Goal: Task Accomplishment & Management: Complete application form

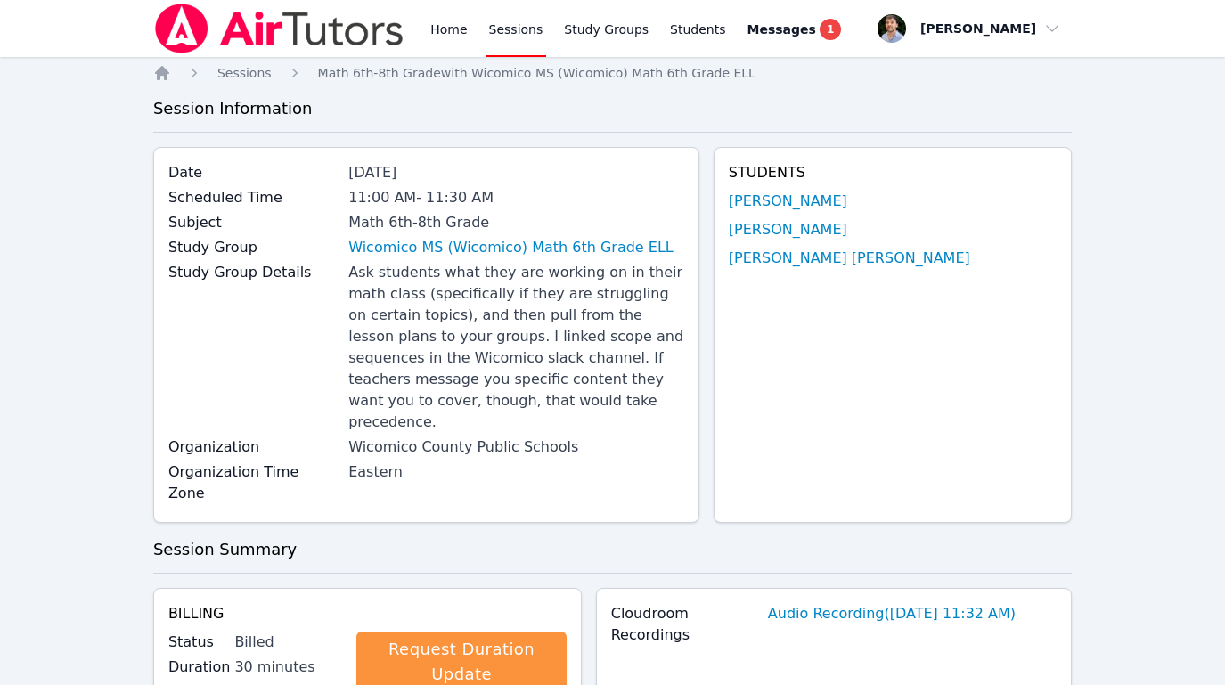
click at [299, 37] on img at bounding box center [279, 29] width 252 height 50
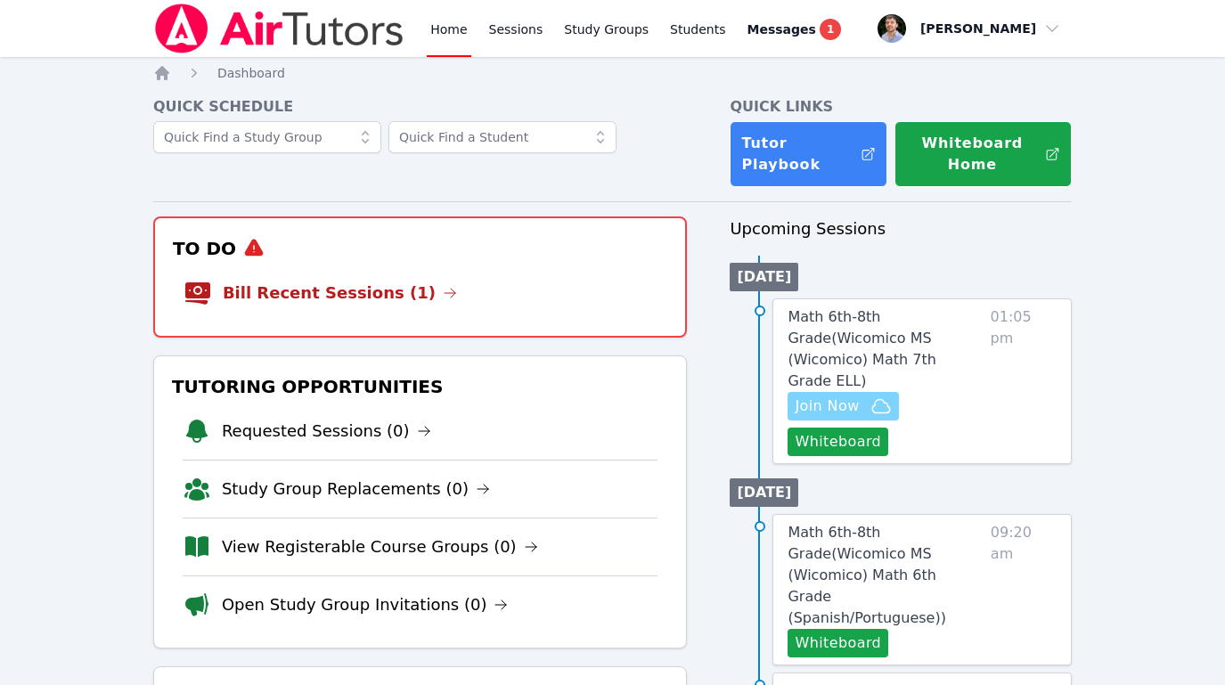
click at [873, 396] on icon "button" at bounding box center [881, 406] width 21 height 21
click at [364, 316] on li "Bill Recent Sessions (1)" at bounding box center [421, 293] width 474 height 57
click at [372, 296] on link "Bill Recent Sessions (1)" at bounding box center [340, 293] width 234 height 25
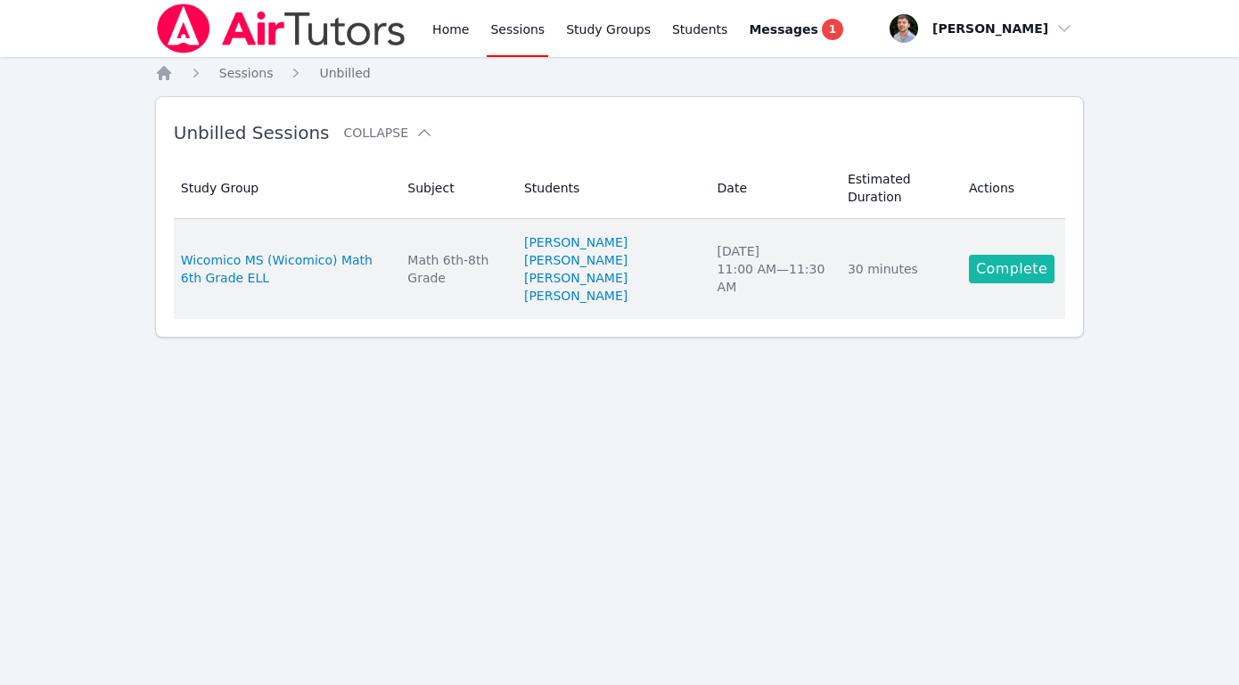
click at [1013, 277] on link "Complete" at bounding box center [1012, 269] width 86 height 29
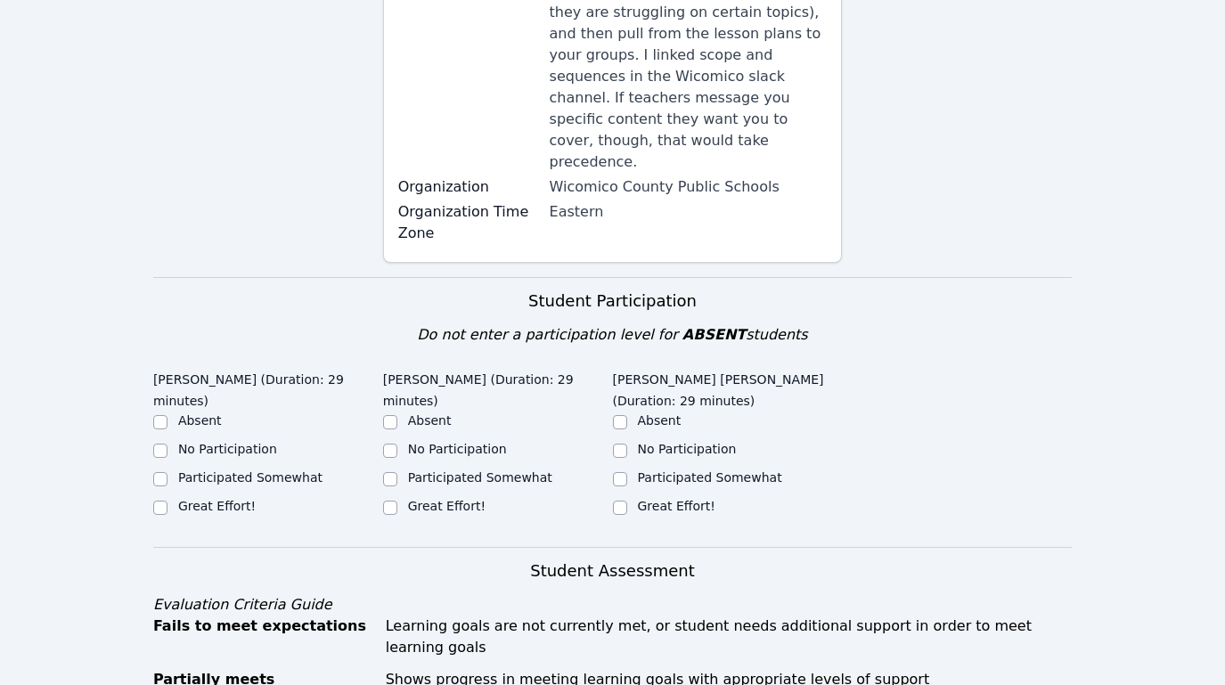
scroll to position [389, 0]
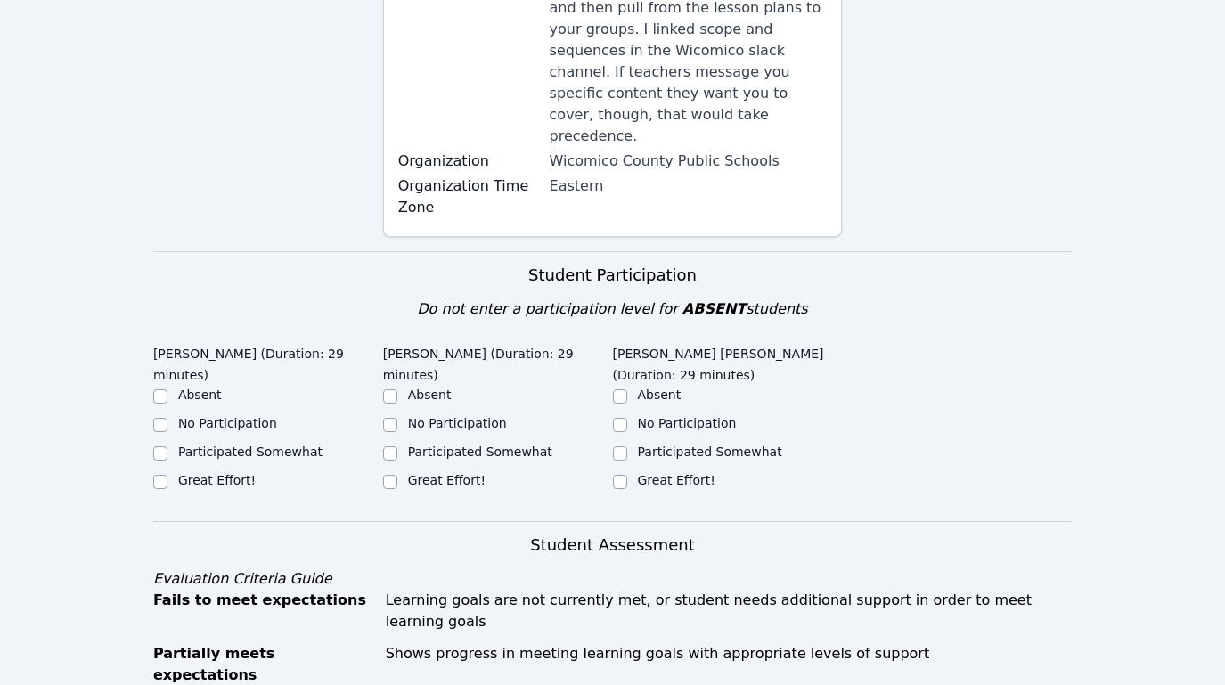
click at [436, 473] on label "Great Effort!" at bounding box center [447, 480] width 78 height 14
click at [397, 475] on input "Great Effort!" at bounding box center [390, 482] width 14 height 14
checkbox input "true"
click at [628, 471] on div "Great Effort!" at bounding box center [728, 481] width 230 height 21
click at [184, 473] on label "Great Effort!" at bounding box center [217, 480] width 78 height 14
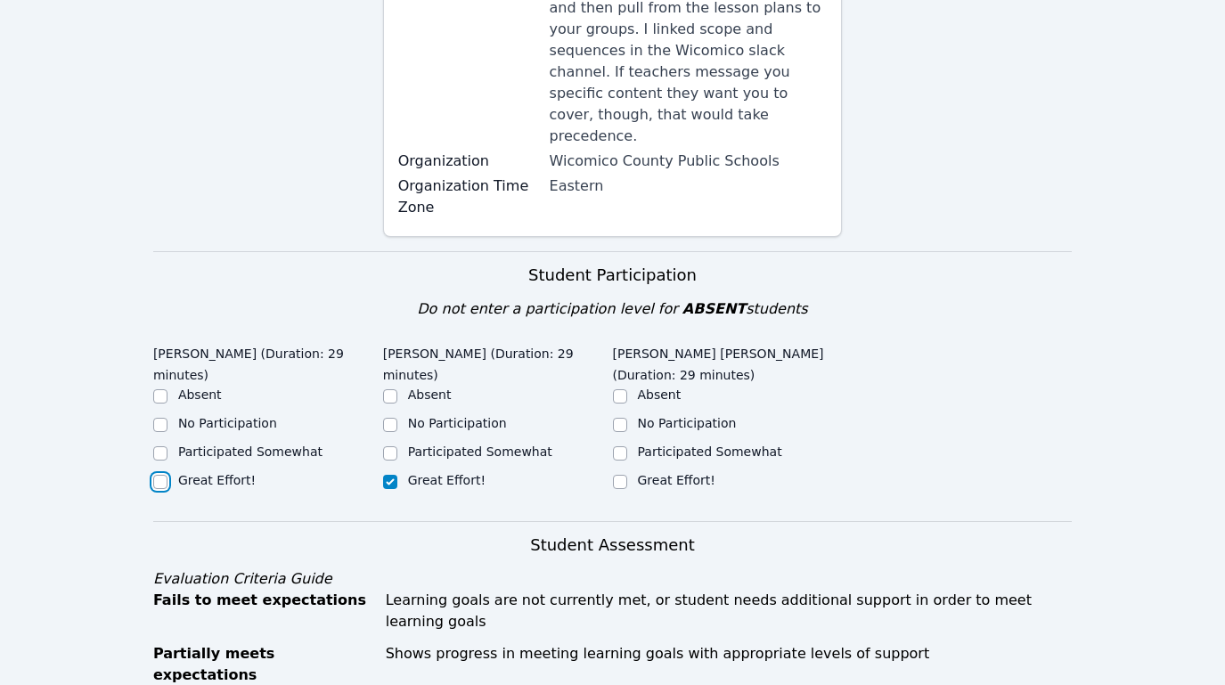
click at [168, 475] on input "Great Effort!" at bounding box center [160, 482] width 14 height 14
checkbox input "true"
click at [689, 473] on label "Great Effort!" at bounding box center [677, 480] width 78 height 14
click at [627, 475] on input "Great Effort!" at bounding box center [620, 482] width 14 height 14
checkbox input "true"
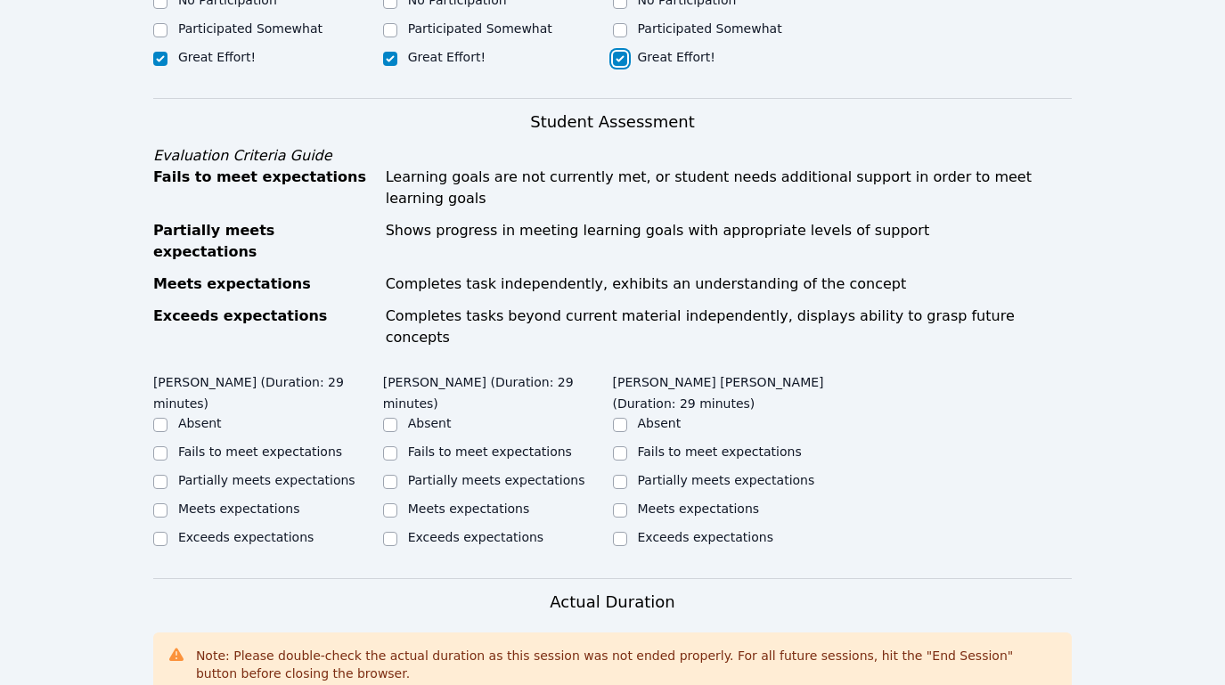
scroll to position [933, 0]
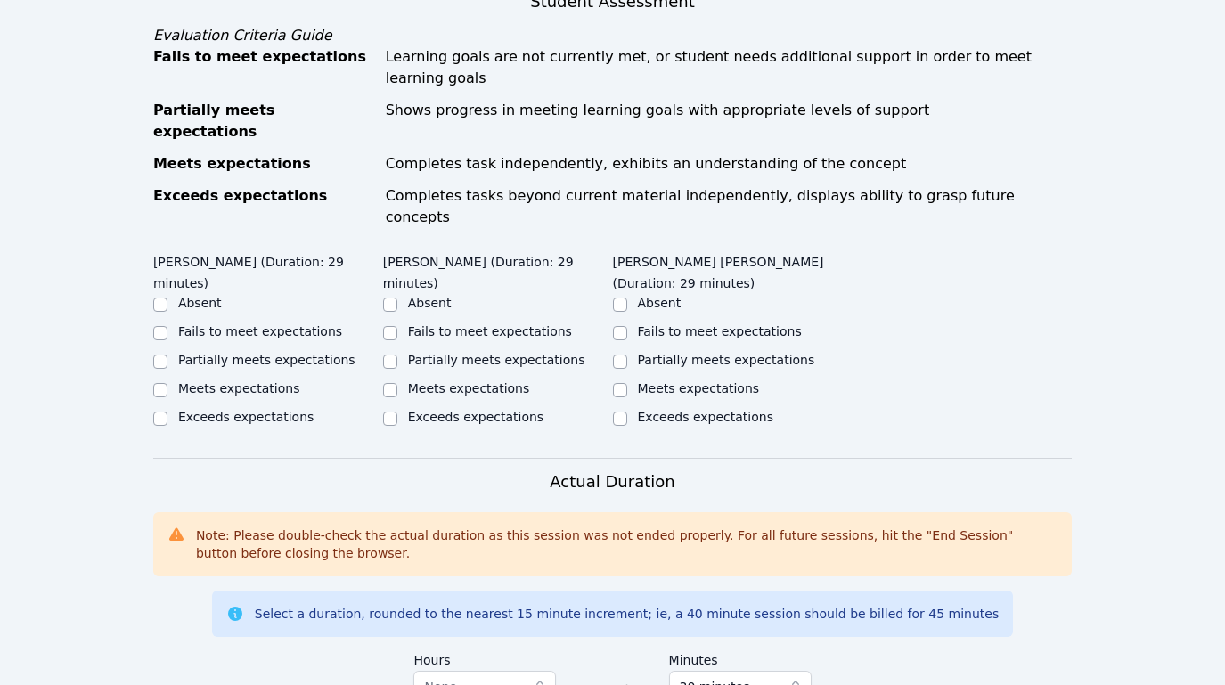
click at [238, 381] on label "Meets expectations" at bounding box center [239, 388] width 122 height 14
click at [168, 383] on input "Meets expectations" at bounding box center [160, 390] width 14 height 14
checkbox input "true"
click at [452, 294] on ul "Absent Fails to meet expectations Partially meets expectations Meets expectatio…" at bounding box center [498, 361] width 230 height 135
click at [459, 381] on label "Meets expectations" at bounding box center [469, 388] width 122 height 14
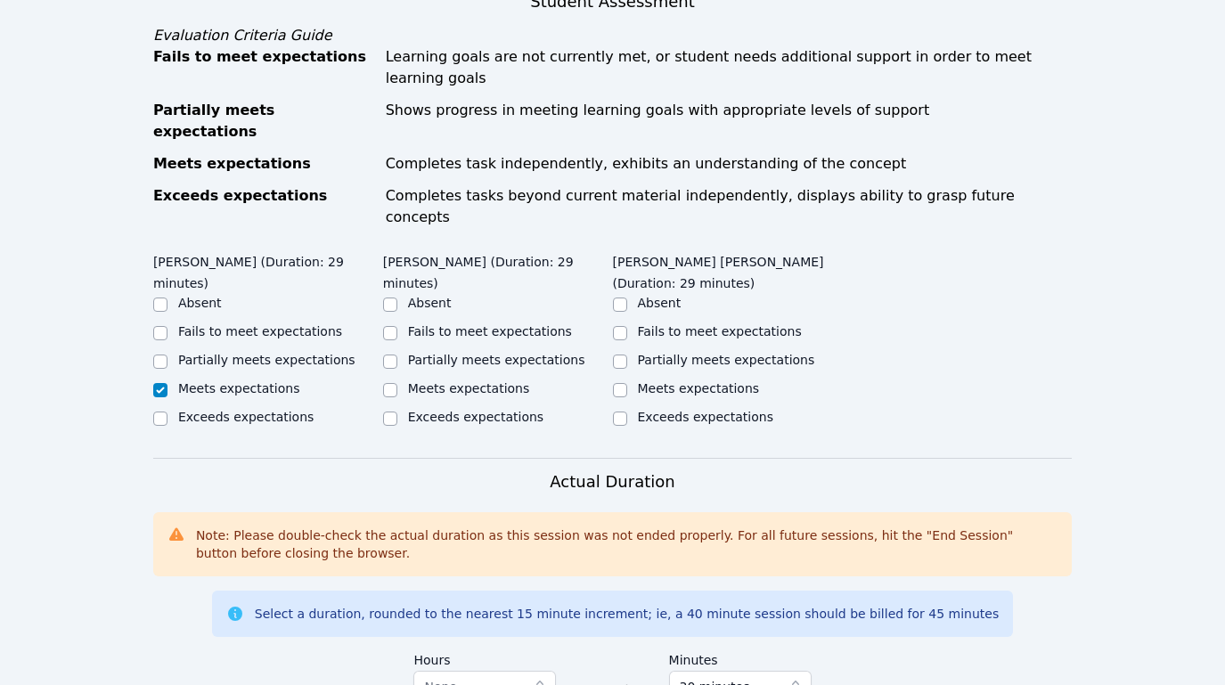
click at [397, 383] on input "Meets expectations" at bounding box center [390, 390] width 14 height 14
checkbox input "true"
click at [673, 294] on ul "Absent Fails to meet expectations Partially meets expectations Meets expectatio…" at bounding box center [728, 361] width 230 height 135
click at [673, 381] on label "Meets expectations" at bounding box center [699, 388] width 122 height 14
click at [627, 383] on input "Meets expectations" at bounding box center [620, 390] width 14 height 14
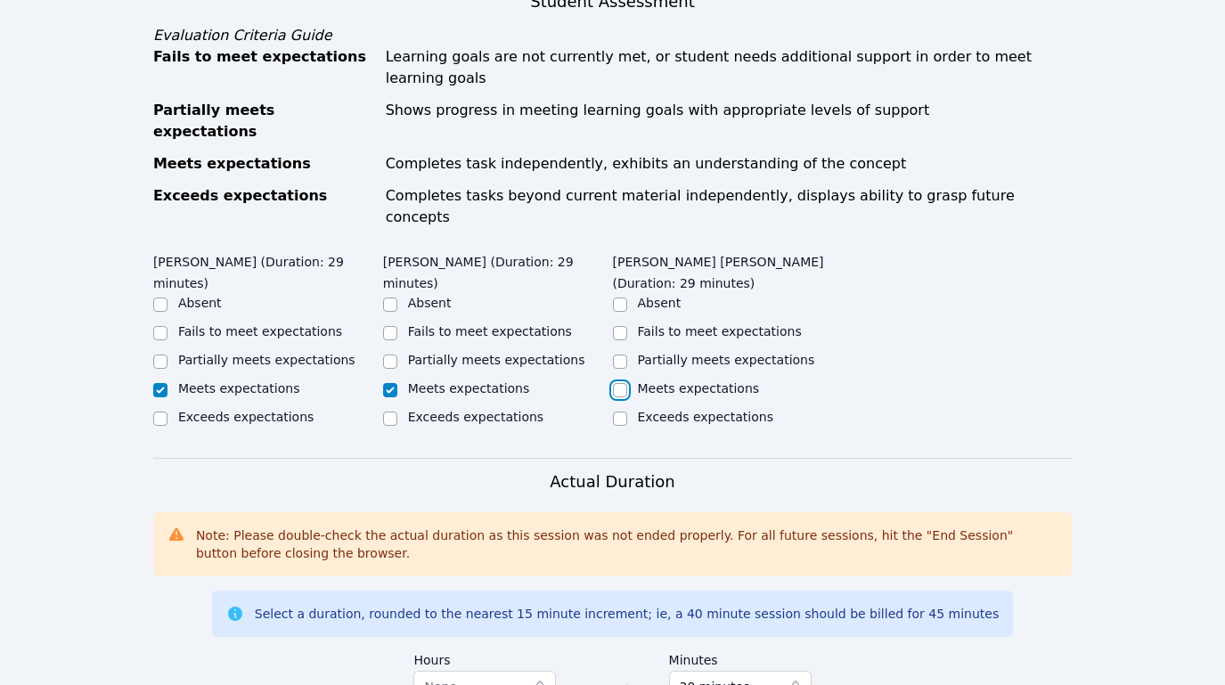
checkbox input "true"
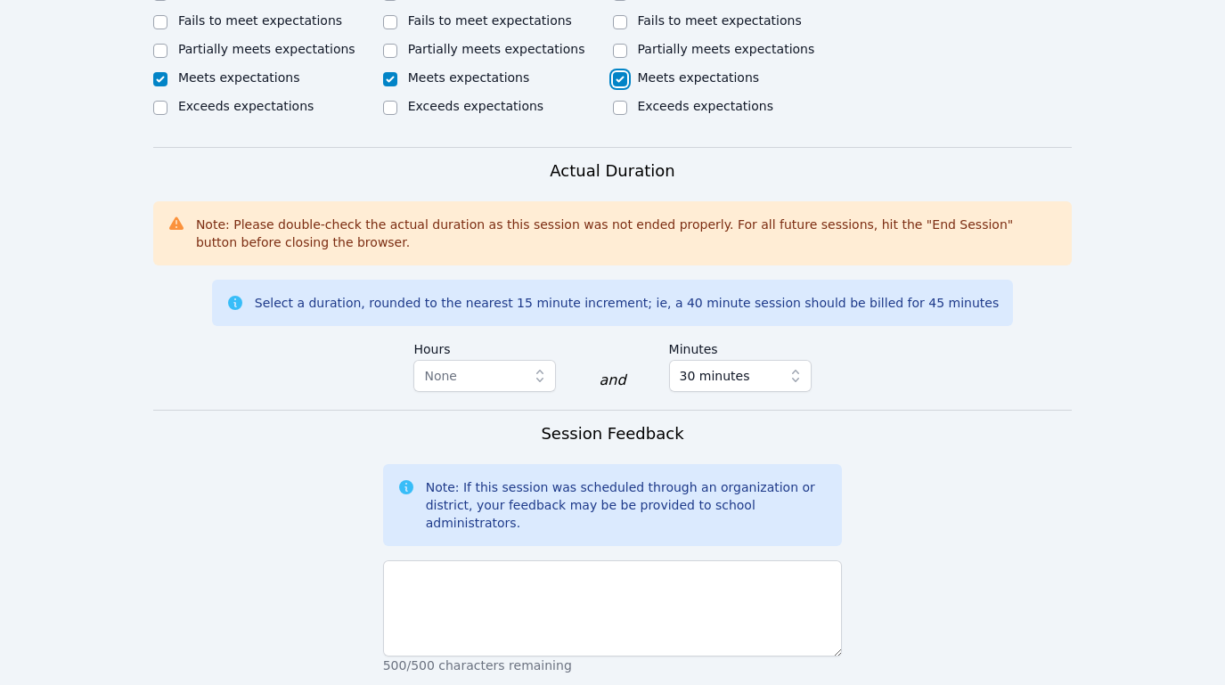
scroll to position [1261, 0]
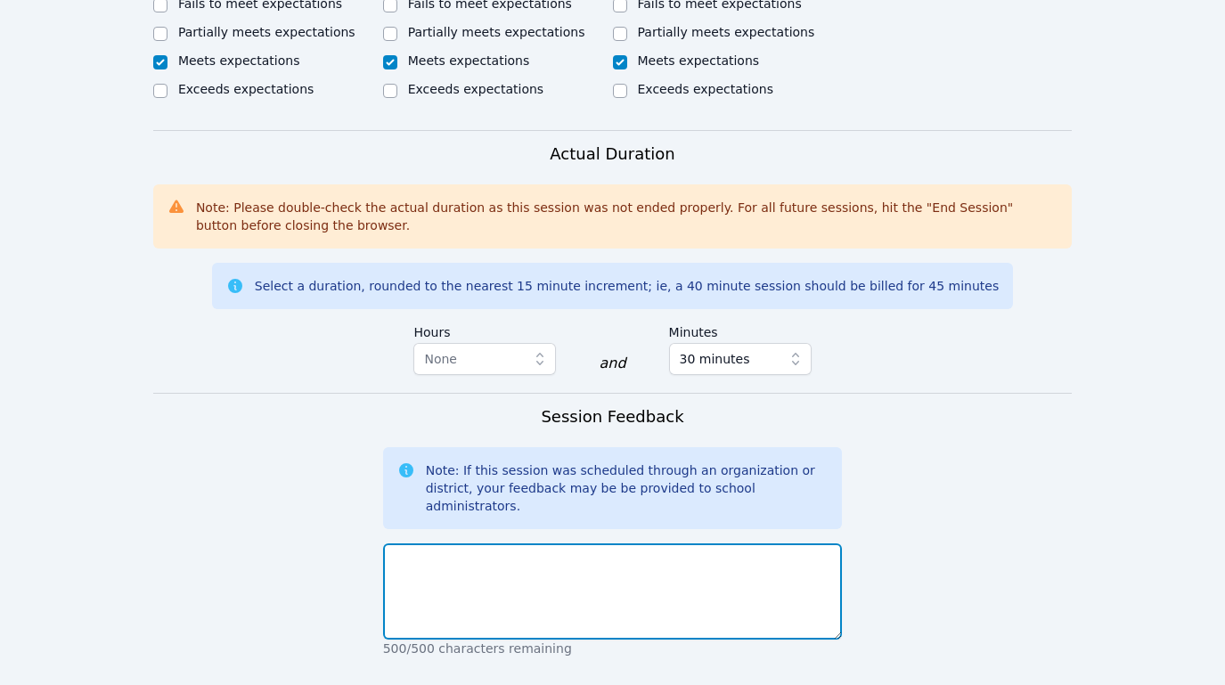
click at [676, 544] on textarea at bounding box center [613, 592] width 460 height 96
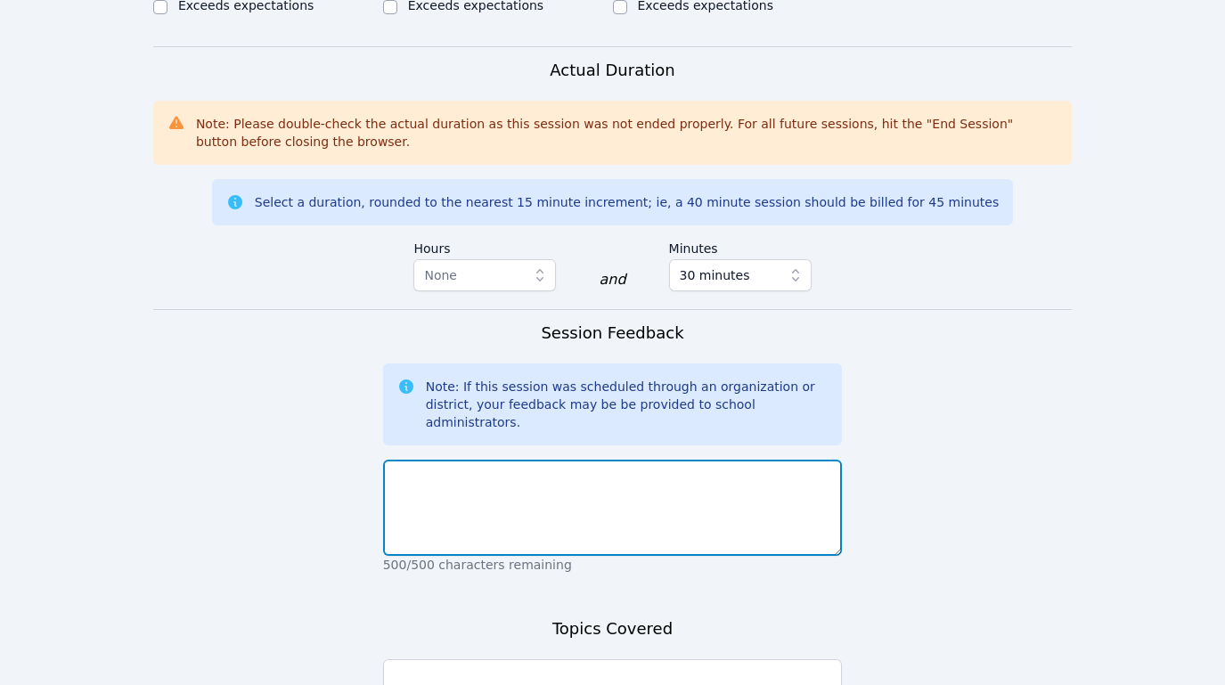
scroll to position [1356, 0]
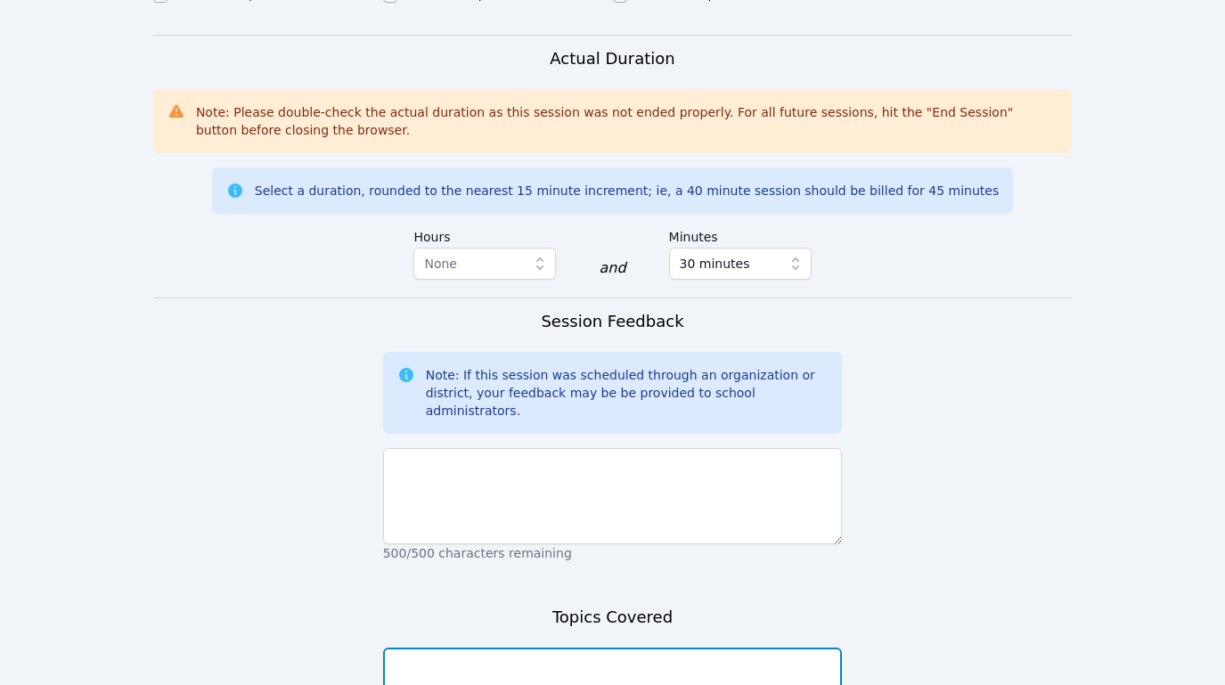
click at [660, 648] on textarea at bounding box center [613, 696] width 460 height 96
type textarea "We went over pyramids and prisms and how to calculate their surface area"
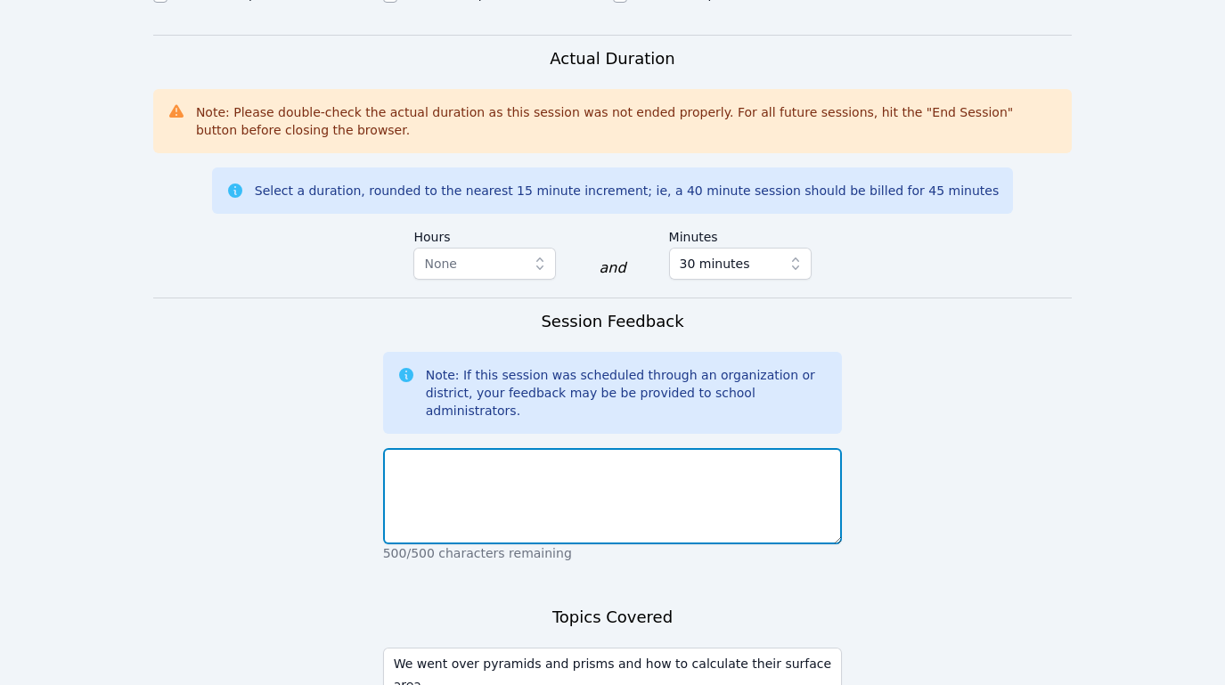
click at [748, 448] on textarea at bounding box center [613, 496] width 460 height 96
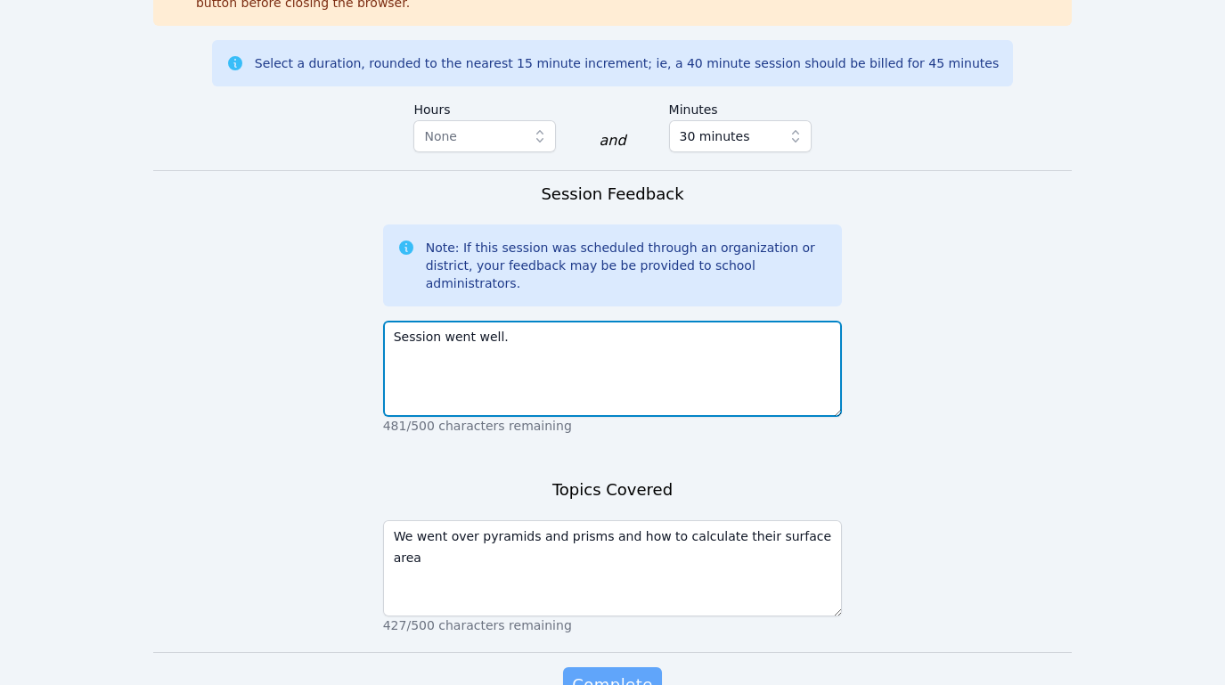
type textarea "Session went well."
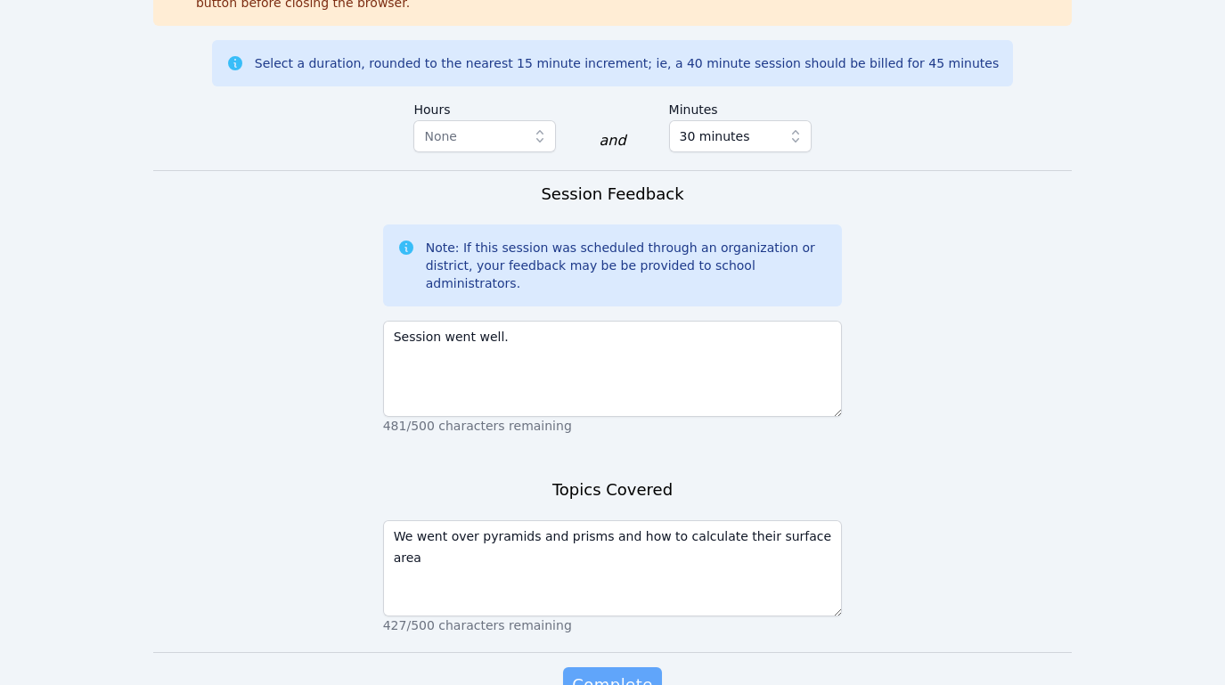
click at [625, 673] on span "Complete" at bounding box center [612, 685] width 80 height 25
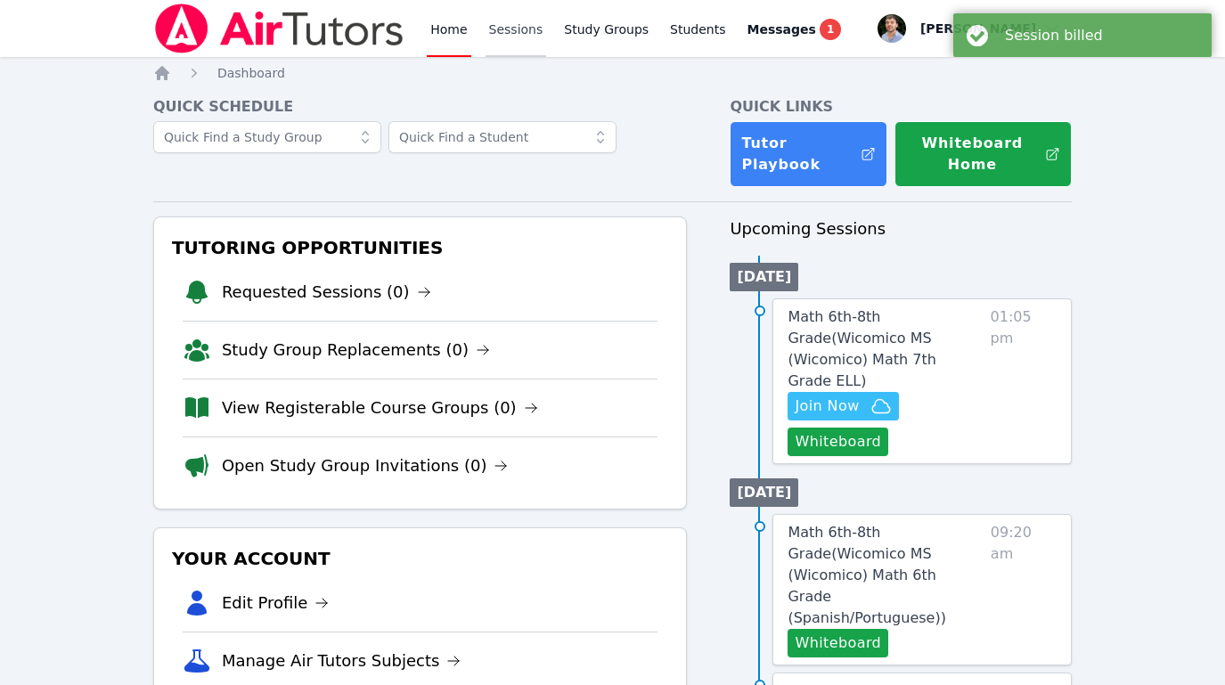
drag, startPoint x: 487, startPoint y: 37, endPoint x: 500, endPoint y: 36, distance: 13.4
click at [487, 37] on link "Sessions" at bounding box center [516, 28] width 61 height 57
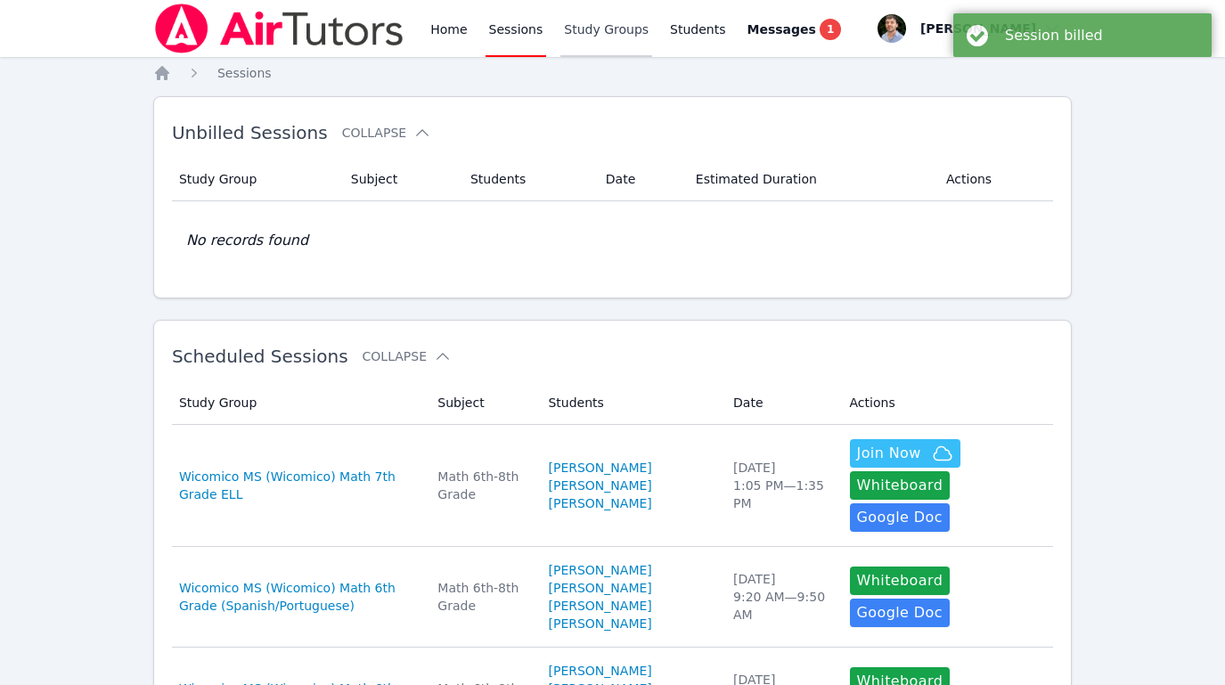
click at [615, 40] on link "Study Groups" at bounding box center [607, 28] width 92 height 57
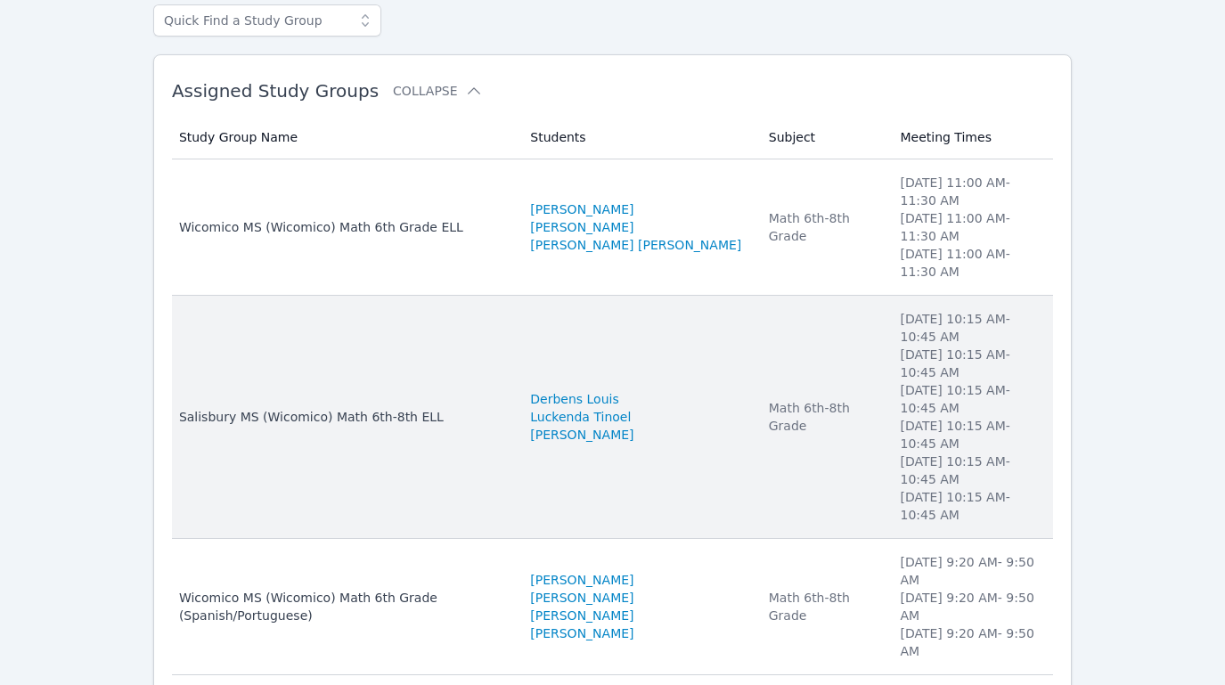
scroll to position [226, 0]
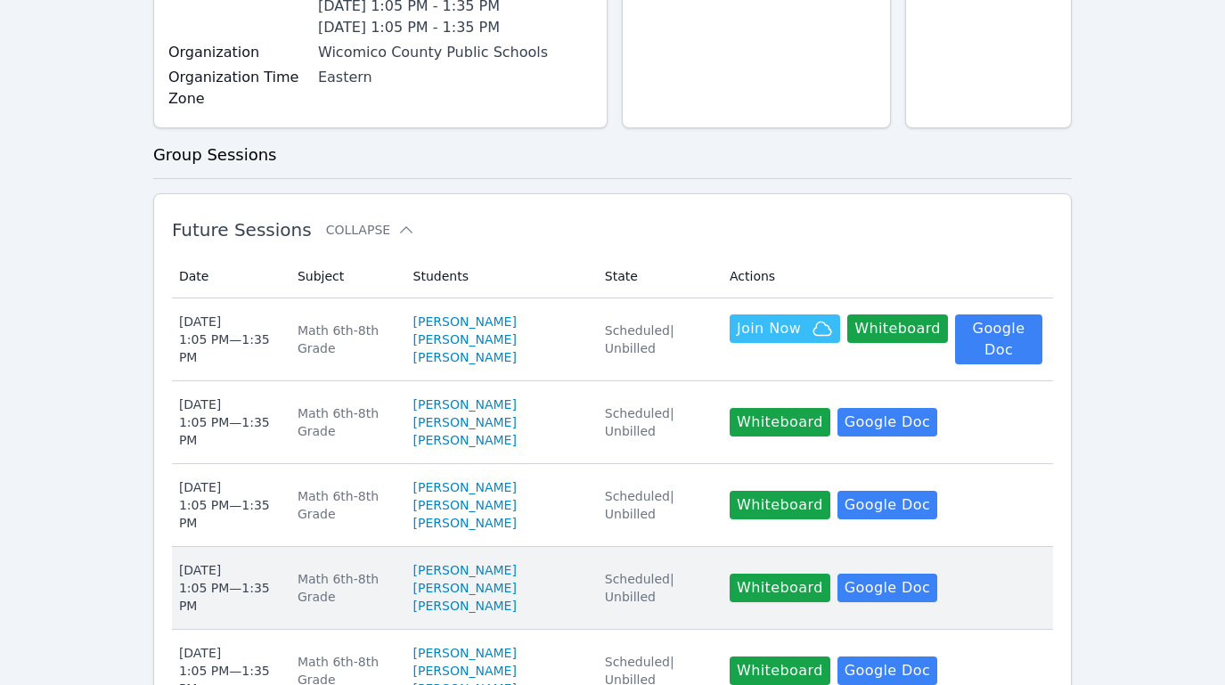
scroll to position [1386, 0]
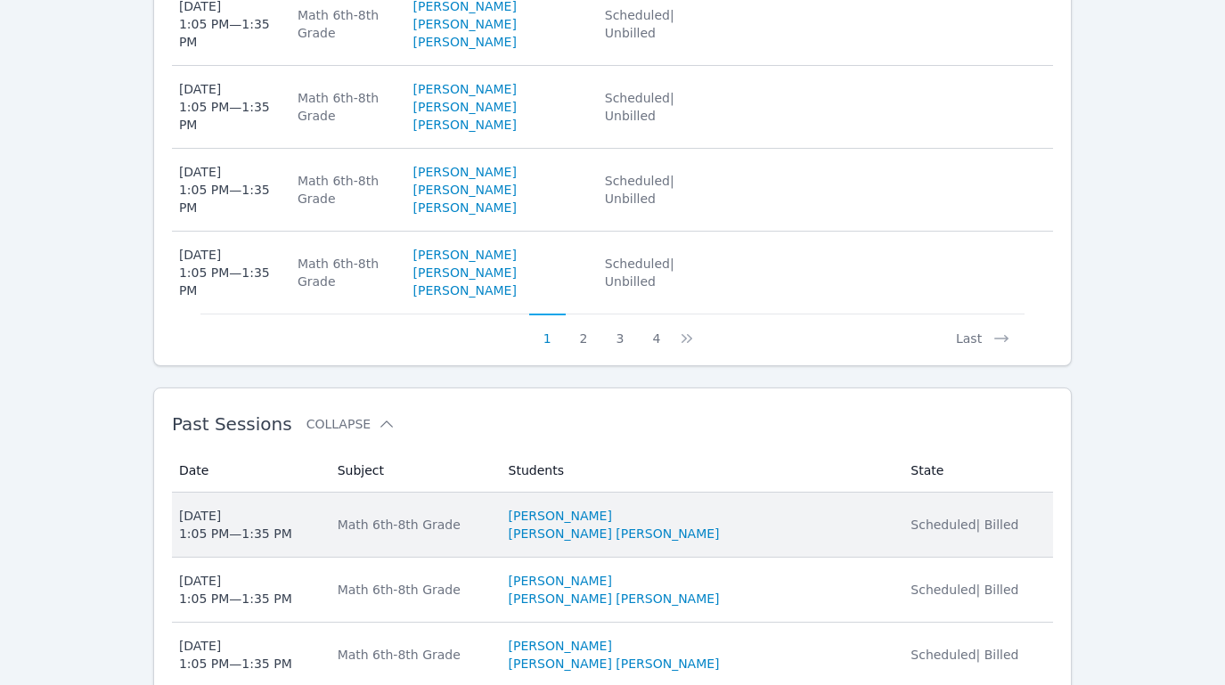
click at [900, 493] on td "State Scheduled | Billed" at bounding box center [976, 525] width 153 height 65
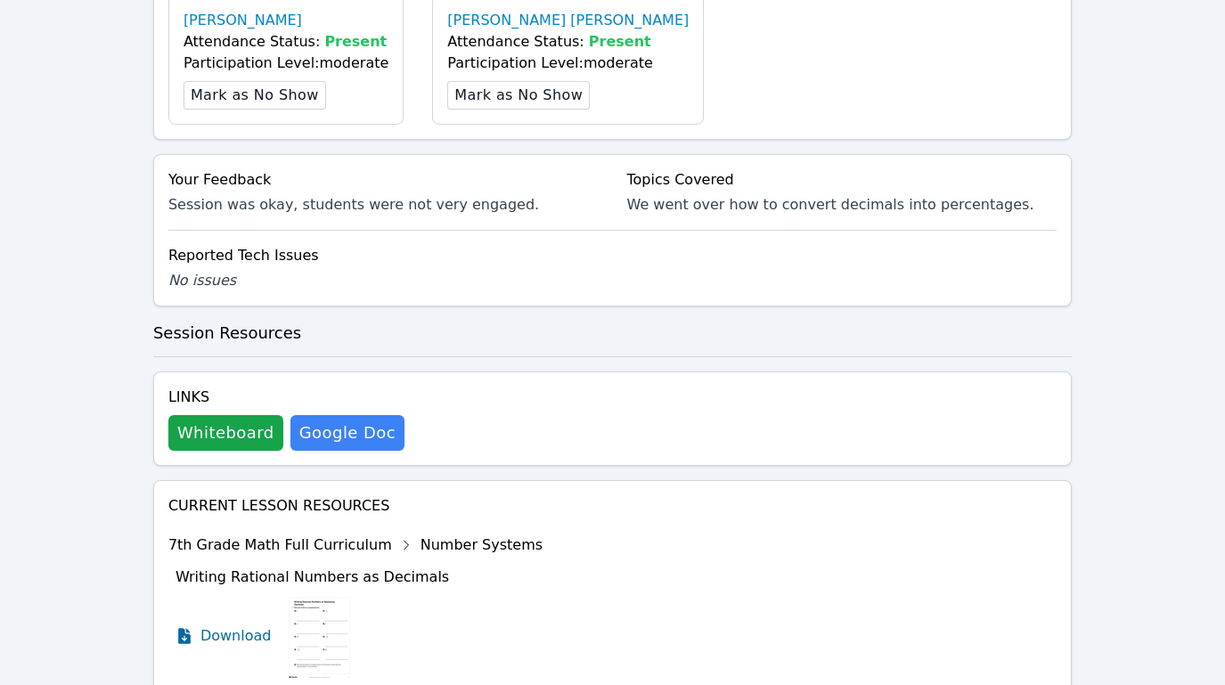
scroll to position [931, 0]
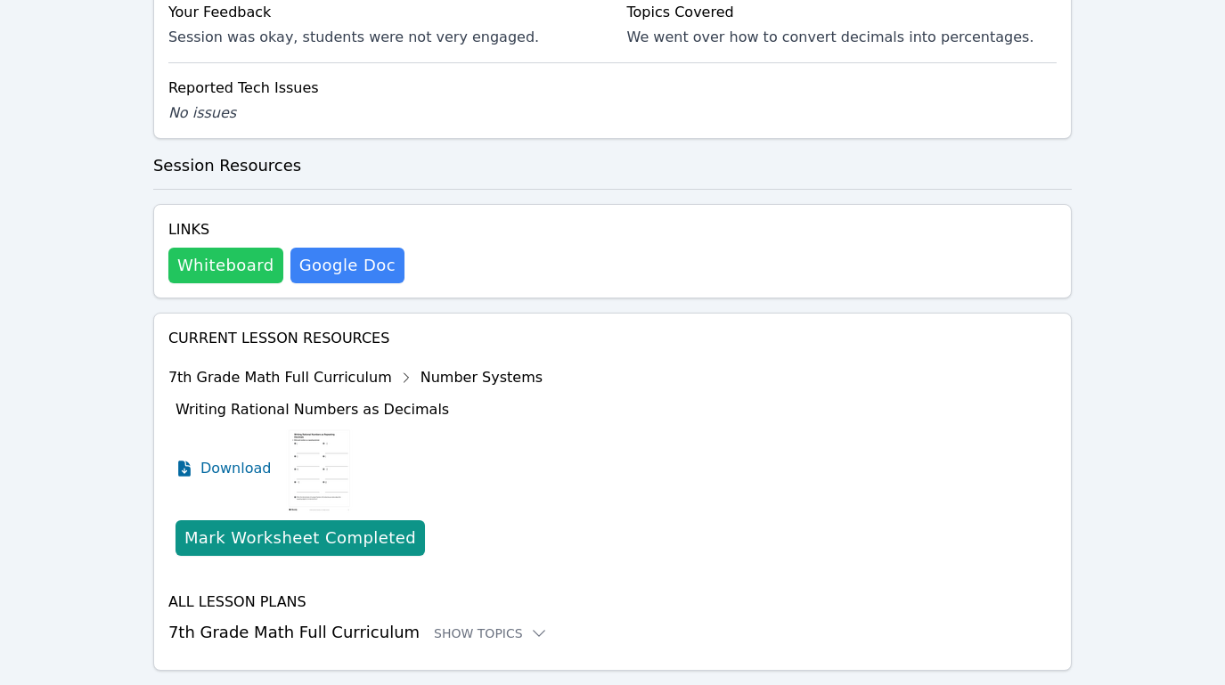
click at [186, 248] on button "Whiteboard" at bounding box center [225, 266] width 115 height 36
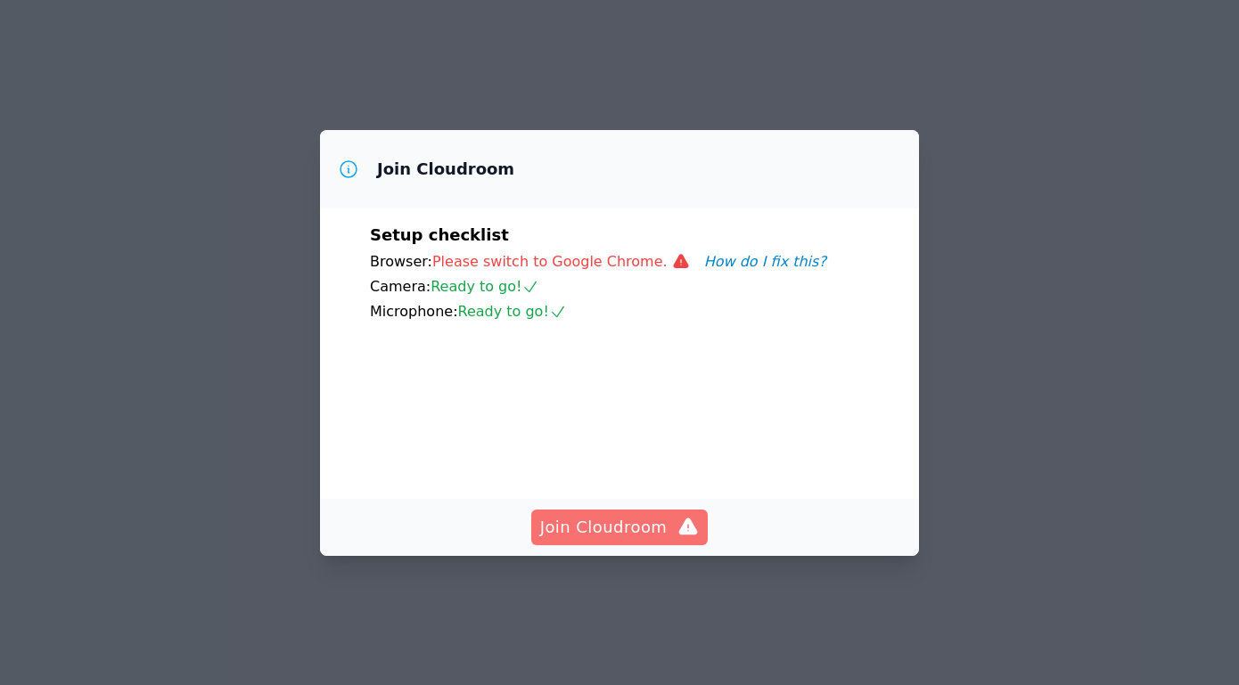
click at [630, 540] on span "Join Cloudroom" at bounding box center [620, 527] width 160 height 25
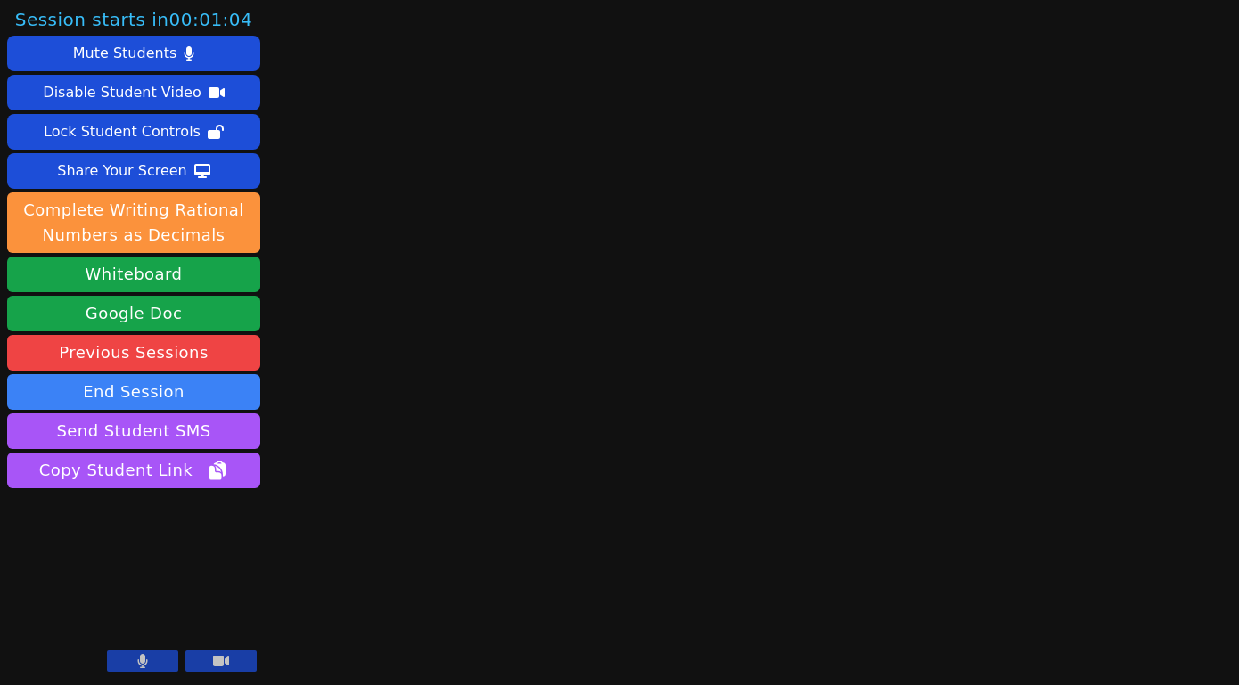
click at [208, 656] on button at bounding box center [220, 661] width 71 height 21
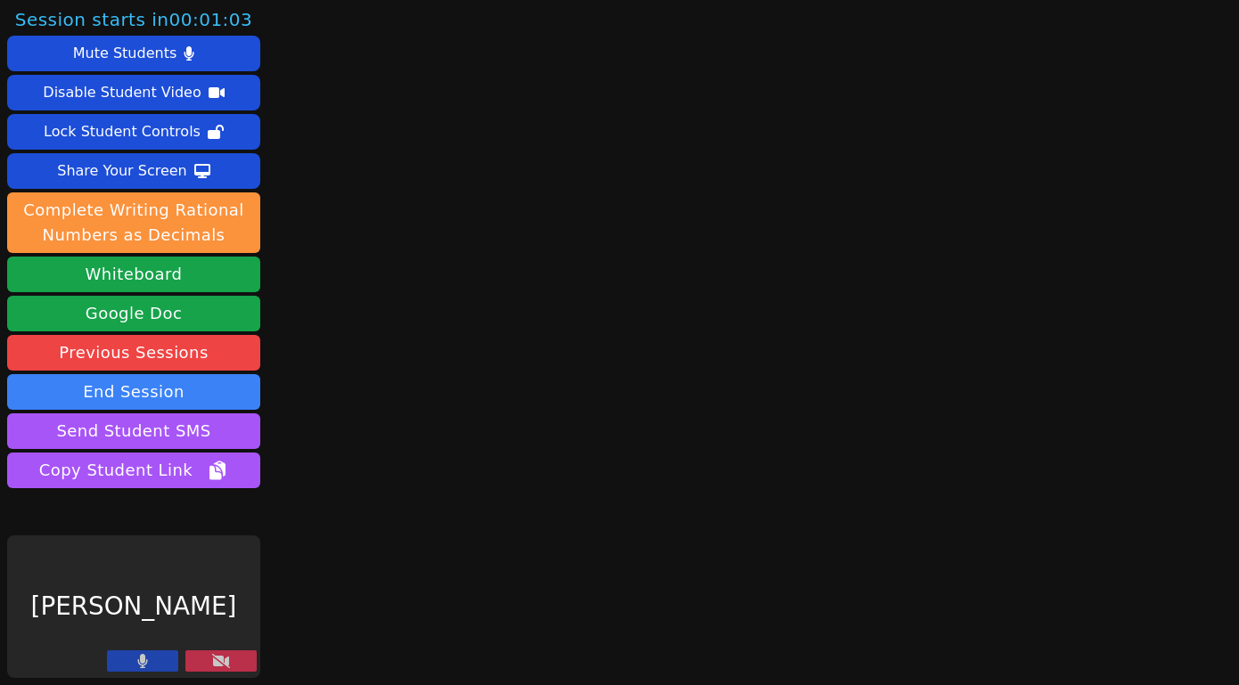
click at [145, 657] on icon at bounding box center [142, 661] width 11 height 14
click at [241, 659] on button at bounding box center [220, 661] width 71 height 21
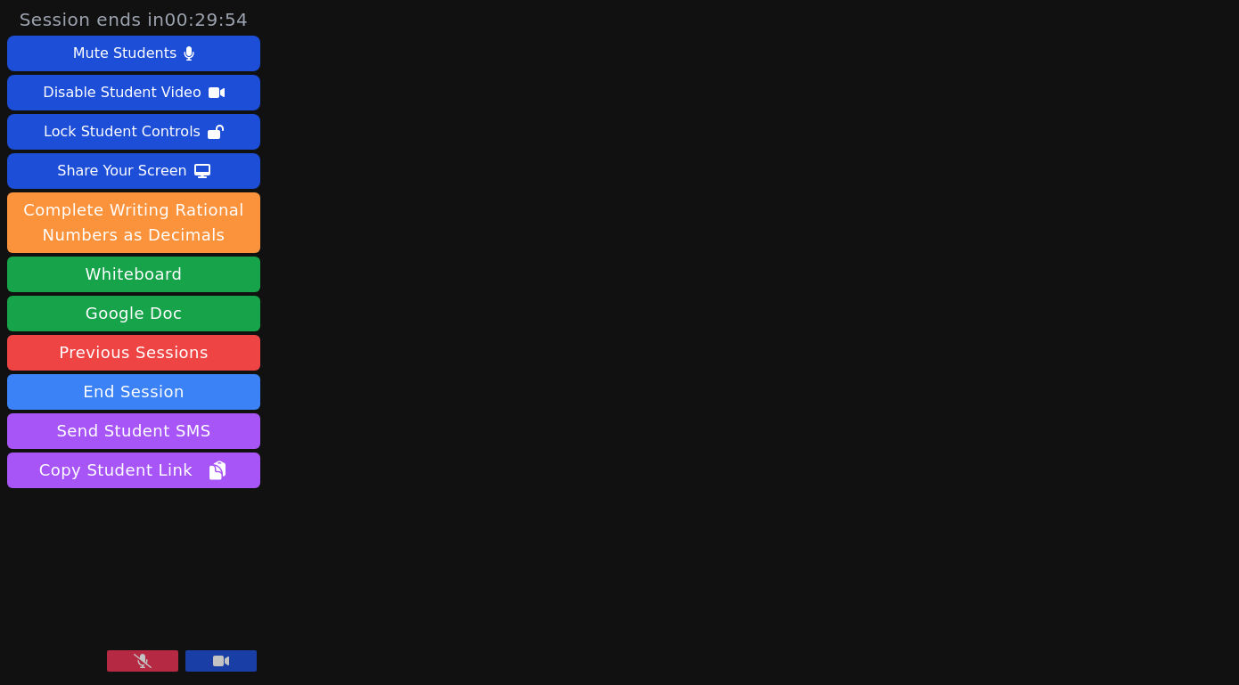
click at [181, 661] on div at bounding box center [182, 663] width 150 height 24
click at [175, 661] on button at bounding box center [142, 661] width 71 height 21
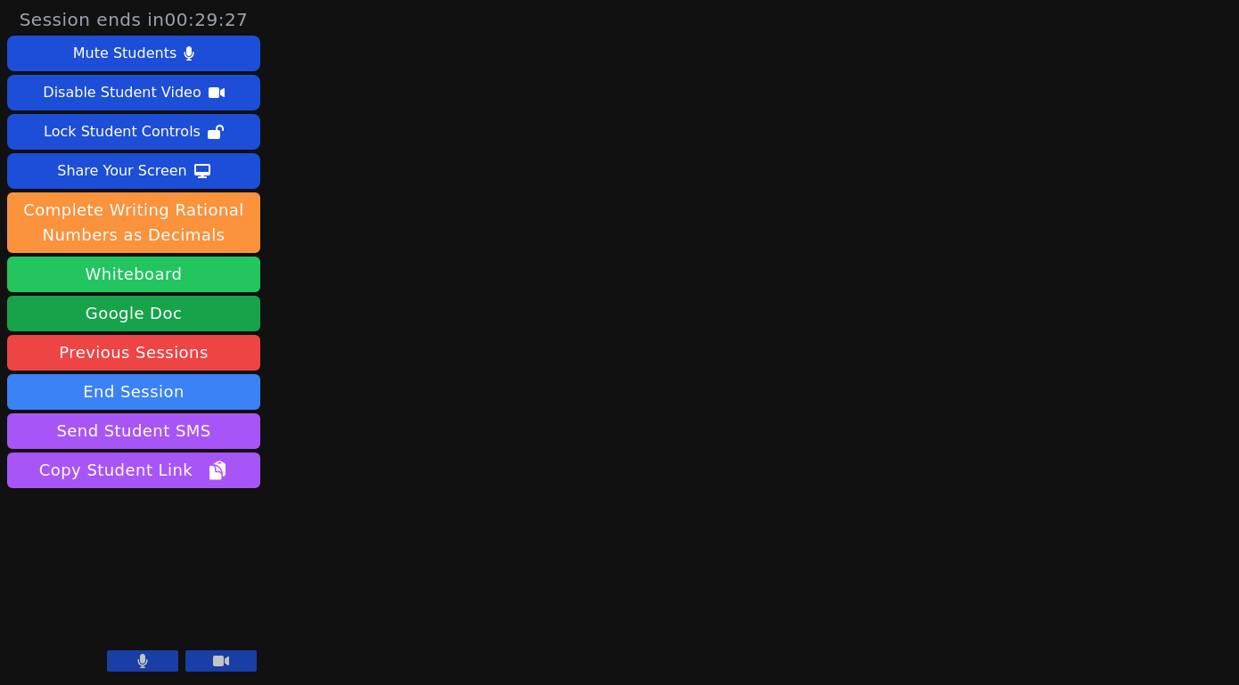
click at [169, 287] on button "Whiteboard" at bounding box center [133, 275] width 253 height 36
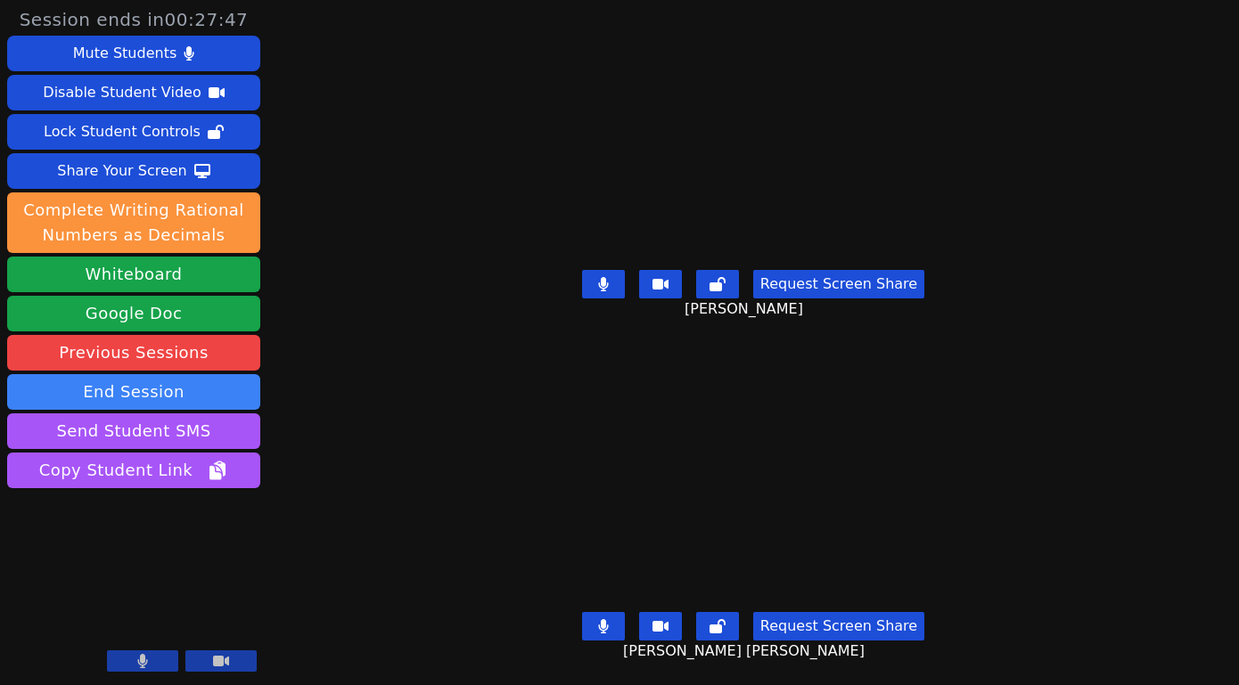
click at [609, 277] on button at bounding box center [603, 284] width 43 height 29
click at [614, 281] on button at bounding box center [603, 284] width 43 height 29
click at [603, 279] on icon at bounding box center [603, 284] width 18 height 14
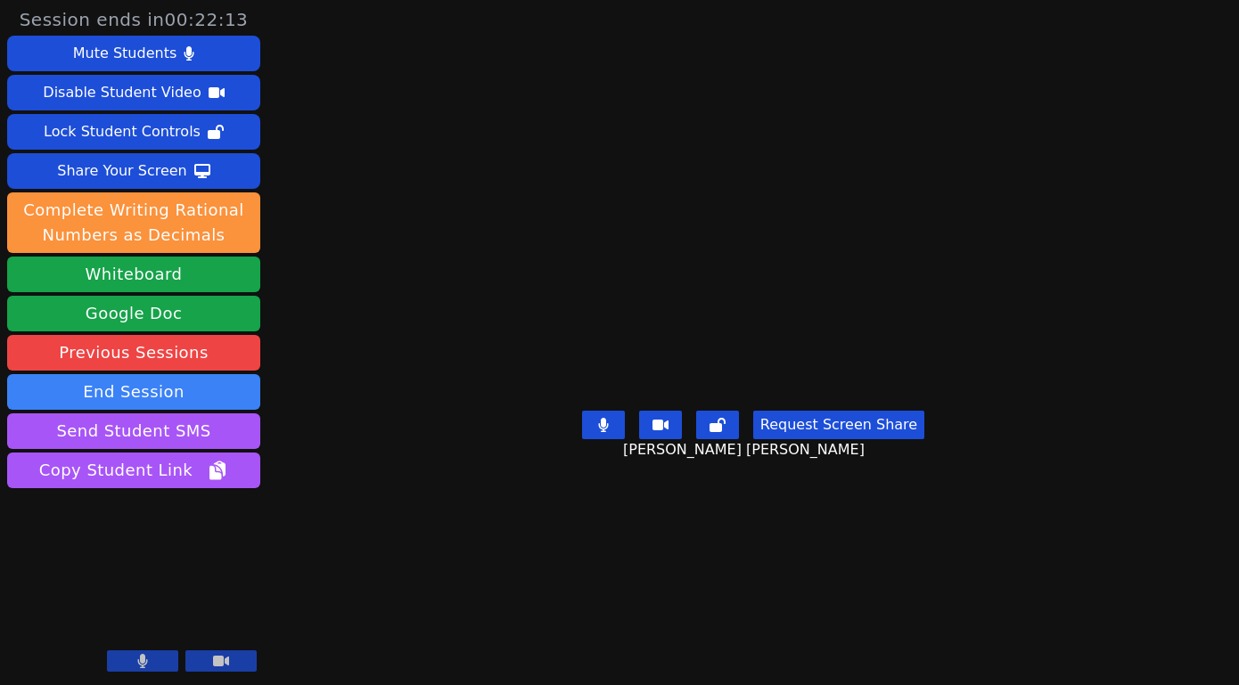
click at [597, 439] on button at bounding box center [603, 425] width 43 height 29
click at [596, 432] on icon at bounding box center [603, 425] width 18 height 14
click at [617, 439] on button at bounding box center [603, 425] width 43 height 29
click at [594, 432] on icon at bounding box center [603, 425] width 18 height 14
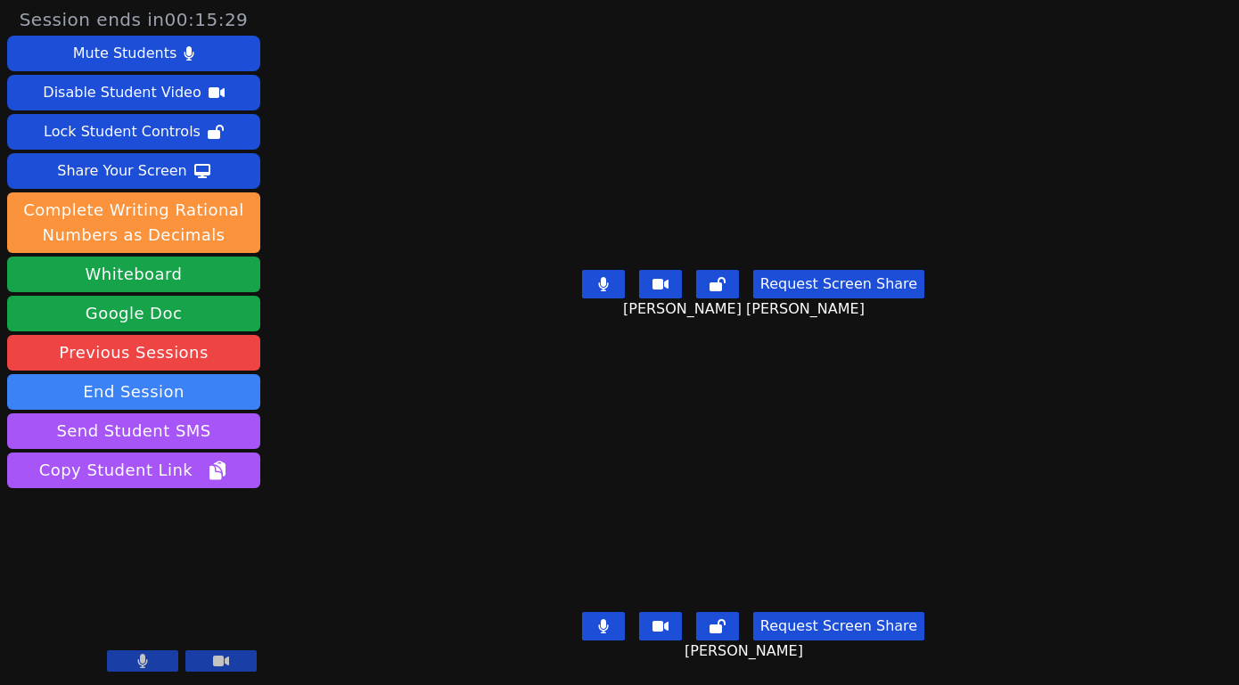
click at [605, 612] on button at bounding box center [603, 626] width 43 height 29
click at [605, 619] on icon at bounding box center [603, 626] width 18 height 14
click at [608, 612] on button at bounding box center [603, 626] width 43 height 29
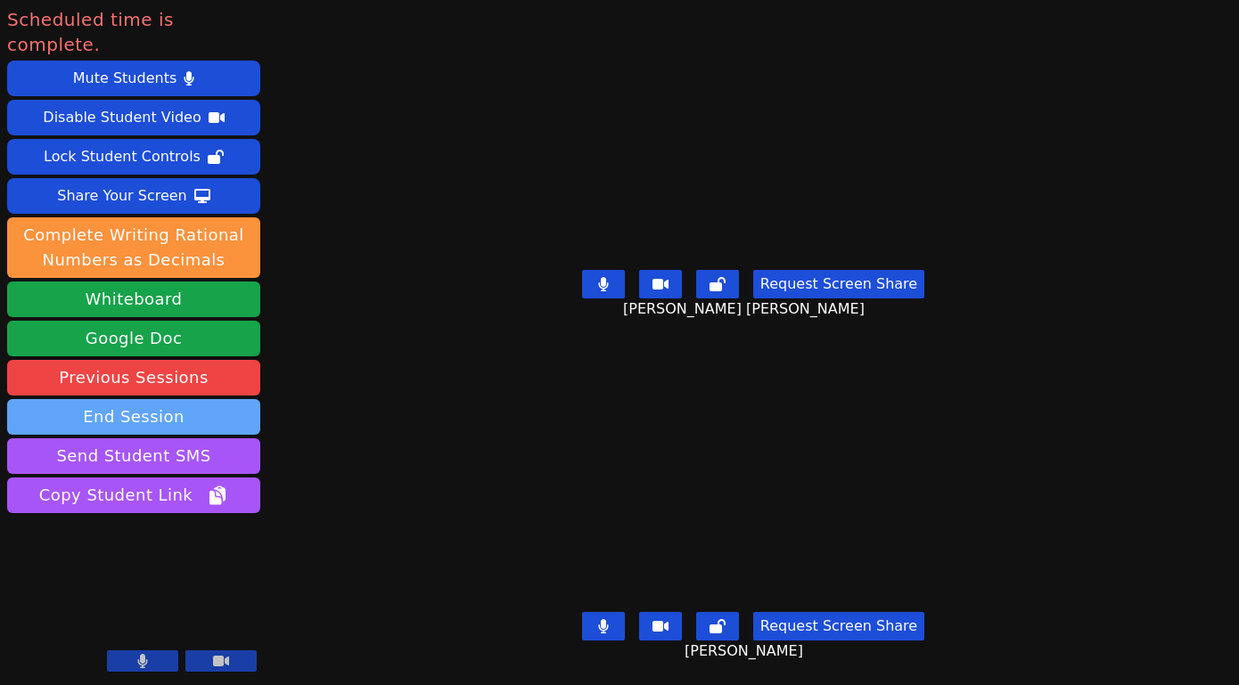
click at [166, 399] on button "End Session" at bounding box center [133, 417] width 253 height 36
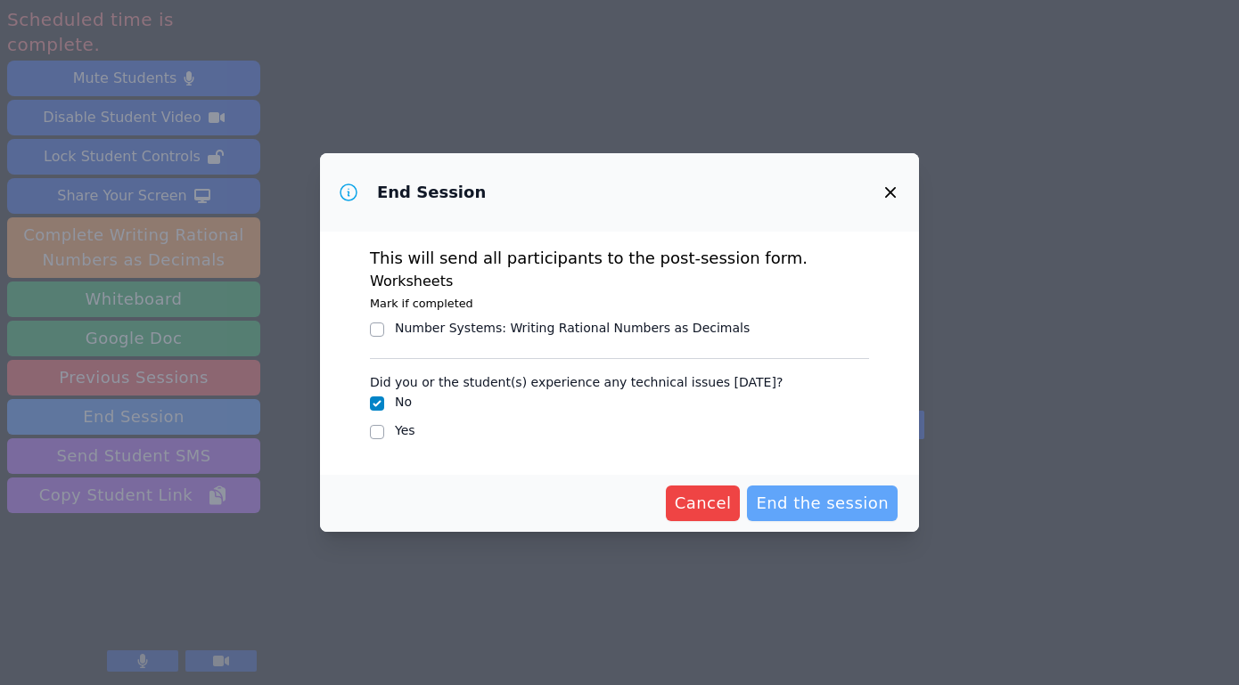
click at [842, 501] on span "End the session" at bounding box center [822, 503] width 133 height 25
